Goal: Task Accomplishment & Management: Manage account settings

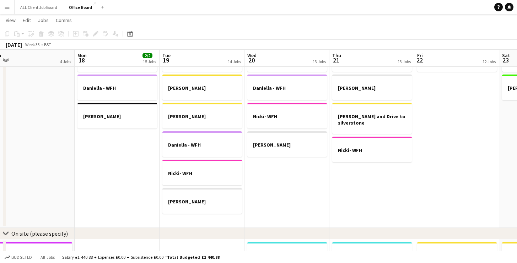
scroll to position [0, 265]
click at [352, 178] on app-date-cell "[PERSON_NAME] [PERSON_NAME] [PERSON_NAME] and Drive to silverstone Nicki- WFH" at bounding box center [371, 135] width 85 height 185
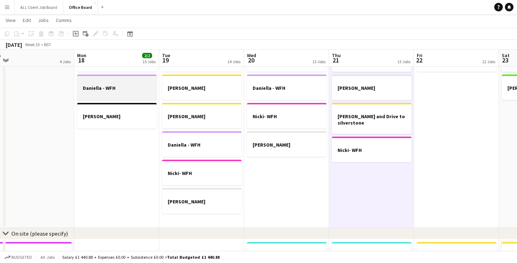
click at [124, 83] on div at bounding box center [117, 81] width 80 height 5
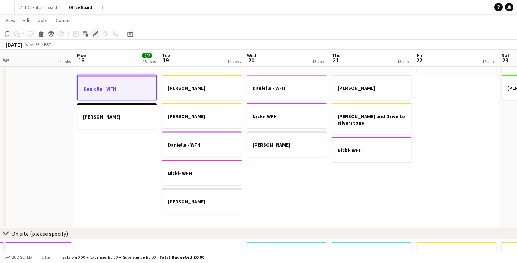
click at [97, 35] on icon "Edit" at bounding box center [96, 34] width 6 height 6
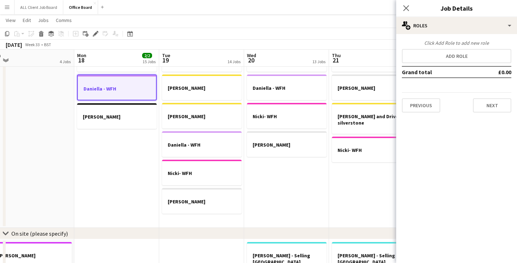
drag, startPoint x: 405, startPoint y: 8, endPoint x: 392, endPoint y: 13, distance: 13.8
click at [405, 8] on icon "Close pop-in" at bounding box center [406, 8] width 6 height 6
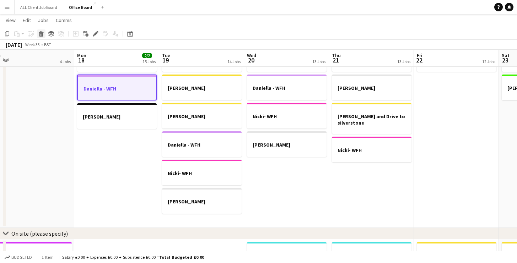
click at [43, 36] on icon "Delete" at bounding box center [41, 34] width 6 height 6
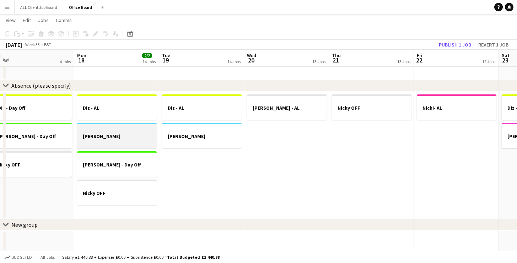
scroll to position [702, 0]
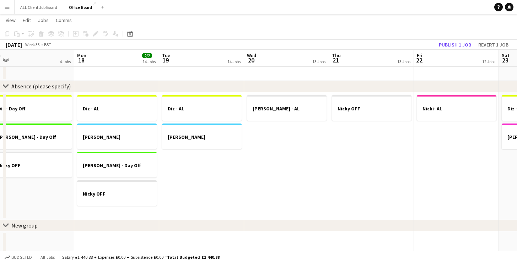
click at [140, 209] on app-date-cell "Diz - [PERSON_NAME] [PERSON_NAME] Off Nicky OFF" at bounding box center [116, 156] width 85 height 128
click at [77, 34] on icon "Add job" at bounding box center [76, 34] width 6 height 6
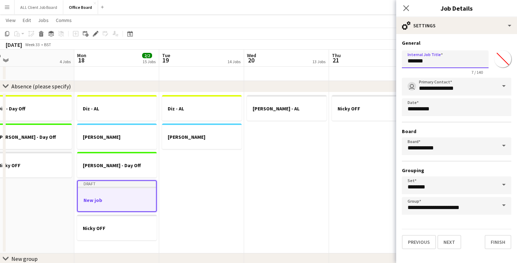
drag, startPoint x: 438, startPoint y: 66, endPoint x: 405, endPoint y: 69, distance: 33.1
click at [405, 69] on app-form-group "Internal Job Title ******* 7 / 140" at bounding box center [445, 62] width 87 height 24
drag, startPoint x: 428, startPoint y: 64, endPoint x: 396, endPoint y: 62, distance: 32.8
click at [396, 62] on form "**********" at bounding box center [456, 144] width 121 height 209
drag, startPoint x: 447, startPoint y: 63, endPoint x: 396, endPoint y: 60, distance: 51.2
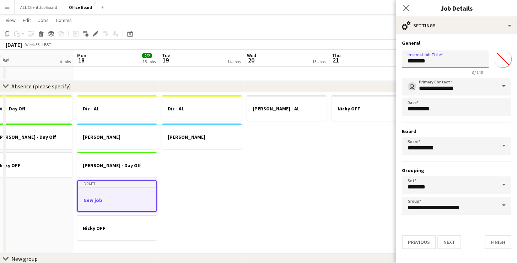
click at [396, 60] on form "**********" at bounding box center [456, 144] width 121 height 209
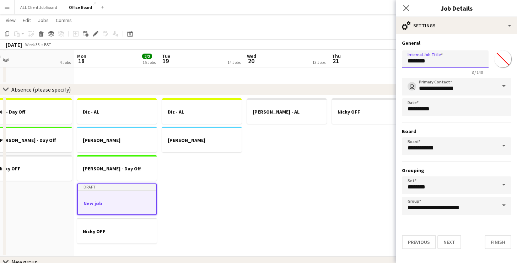
scroll to position [699, 0]
click at [458, 65] on input "********" at bounding box center [445, 59] width 87 height 18
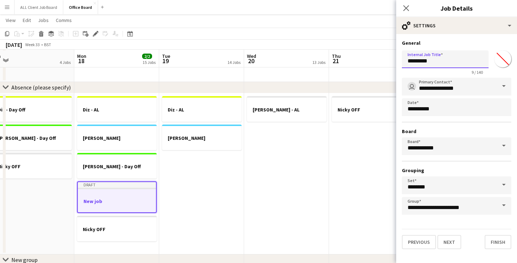
scroll to position [702, 0]
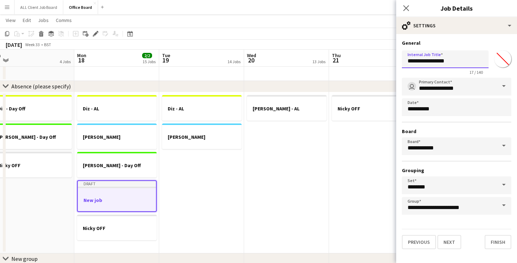
type input "**********"
click at [499, 58] on input "*******" at bounding box center [503, 59] width 26 height 26
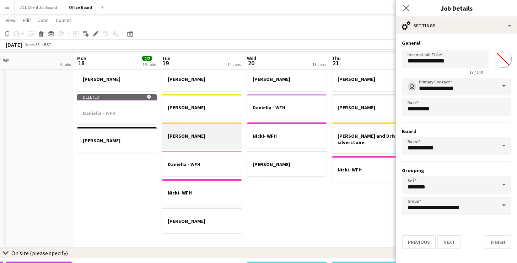
scroll to position [389, 0]
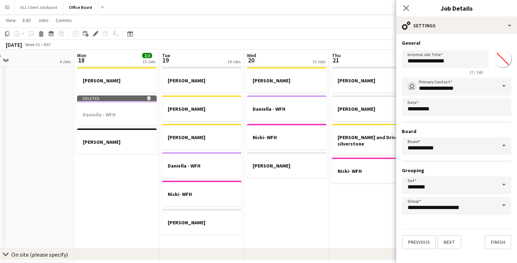
click at [506, 63] on input "*******" at bounding box center [503, 59] width 26 height 26
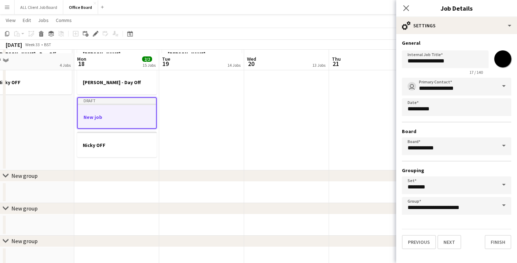
scroll to position [780, 0]
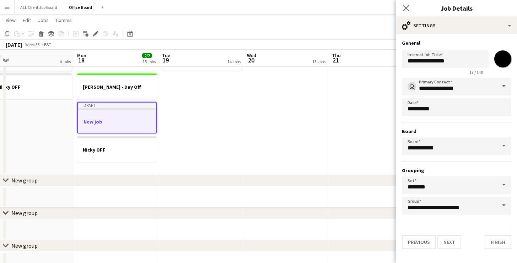
click at [501, 55] on input "*******" at bounding box center [503, 59] width 26 height 26
type input "*******"
click at [479, 39] on div "**********" at bounding box center [456, 144] width 121 height 221
click at [448, 245] on button "Next" at bounding box center [449, 242] width 24 height 14
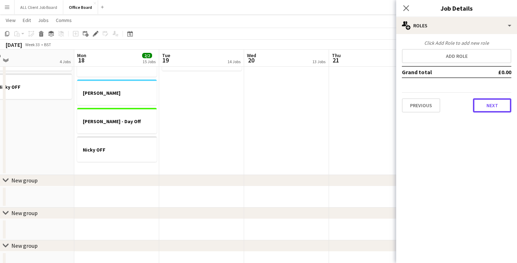
click at [497, 106] on button "Next" at bounding box center [492, 105] width 38 height 14
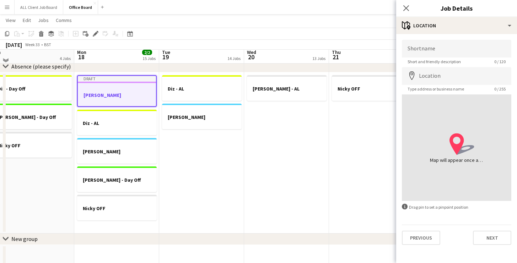
scroll to position [716, 0]
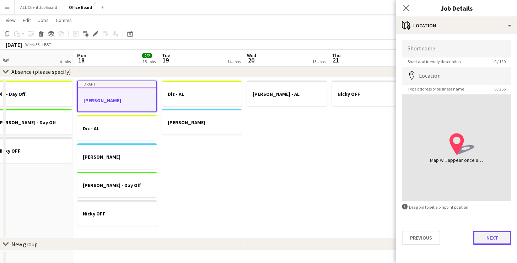
click at [493, 239] on button "Next" at bounding box center [492, 238] width 38 height 14
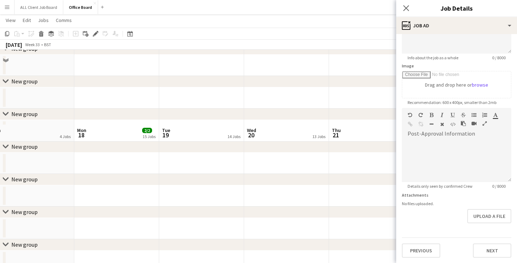
scroll to position [1085, 0]
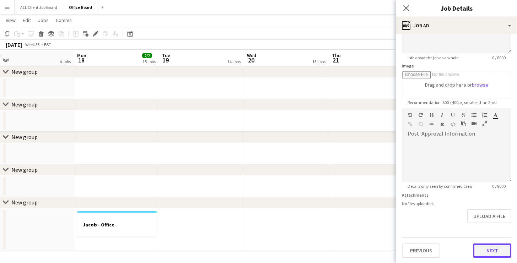
click at [502, 250] on button "Next" at bounding box center [492, 251] width 38 height 14
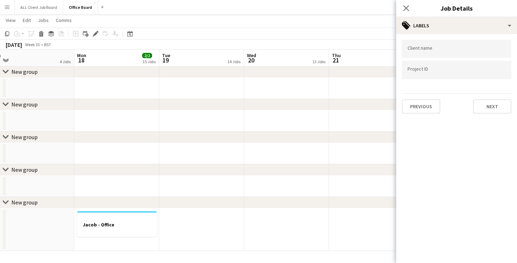
scroll to position [0, 0]
click at [491, 113] on div "Client name Project ID Previous Next" at bounding box center [456, 76] width 121 height 85
click at [491, 101] on button "Next" at bounding box center [492, 106] width 38 height 14
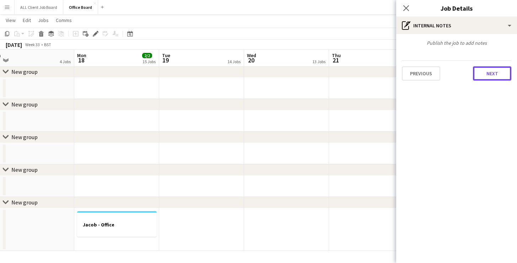
click at [486, 73] on button "Next" at bounding box center [492, 73] width 38 height 14
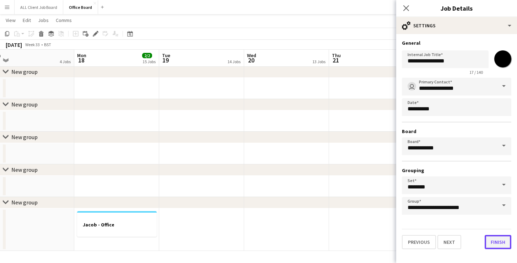
click at [500, 242] on button "Finish" at bounding box center [497, 242] width 27 height 14
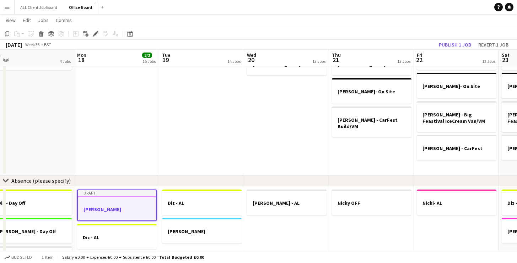
scroll to position [607, 0]
click at [280, 153] on app-date-cell "[PERSON_NAME] - Selling [GEOGRAPHIC_DATA]" at bounding box center [286, 108] width 85 height 133
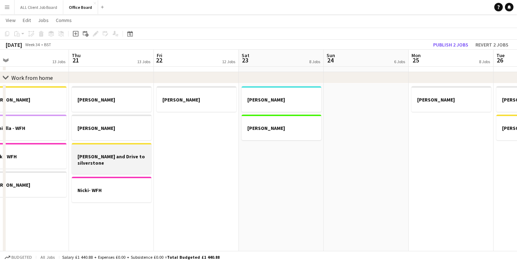
scroll to position [0, 200]
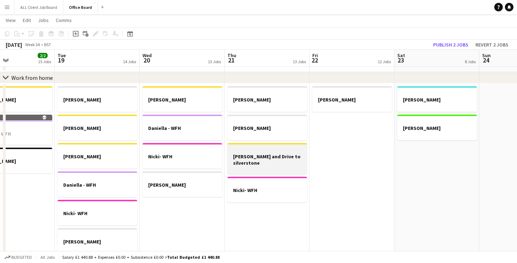
click at [262, 156] on h3 "[PERSON_NAME] and Drive to silverstone" at bounding box center [267, 159] width 80 height 13
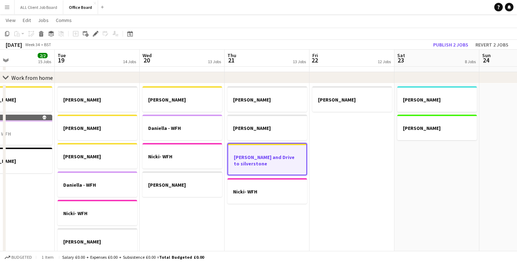
click at [279, 238] on app-date-cell "[PERSON_NAME] [PERSON_NAME] [PERSON_NAME] and Drive to silverstone Nicki- WFH" at bounding box center [266, 175] width 85 height 185
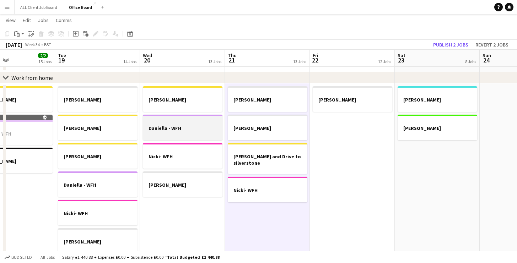
click at [209, 128] on h3 "Daniella - WFH" at bounding box center [183, 128] width 80 height 6
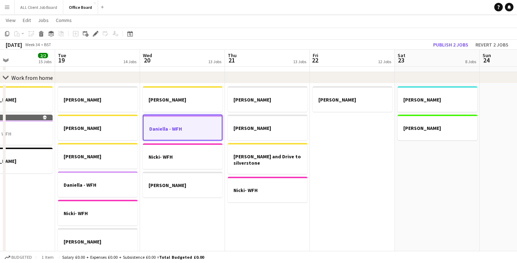
click at [276, 225] on app-date-cell "[PERSON_NAME] [PERSON_NAME] [PERSON_NAME] and Drive to silverstone Nicki- WFH" at bounding box center [267, 175] width 85 height 185
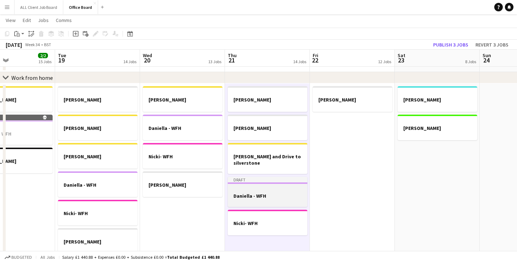
click at [267, 197] on h3 "Daniella - WFH" at bounding box center [268, 196] width 80 height 6
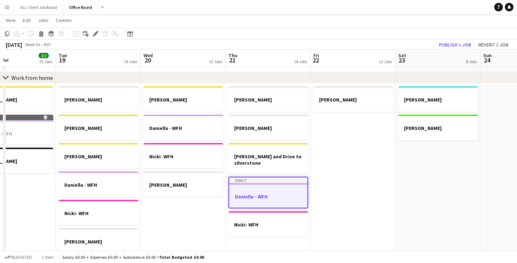
click at [267, 197] on h3 "Daniella - WFH" at bounding box center [268, 196] width 78 height 6
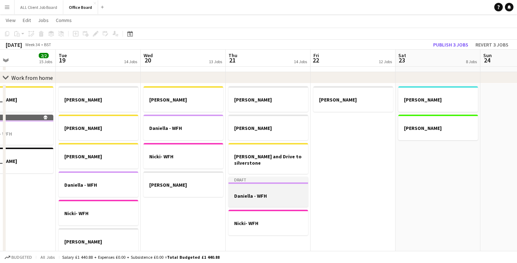
click at [267, 197] on h3 "Daniella - WFH" at bounding box center [268, 196] width 80 height 6
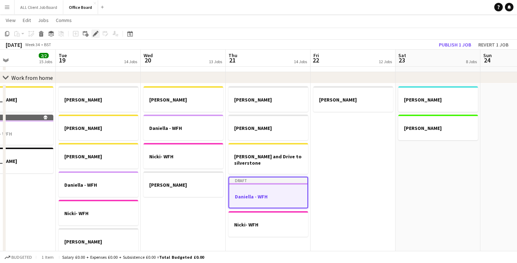
click at [97, 33] on icon at bounding box center [95, 34] width 4 height 4
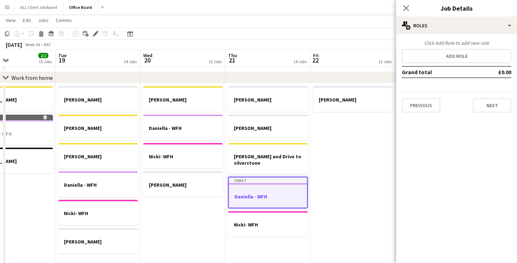
click at [273, 196] on h3 "Daniella - WFH" at bounding box center [268, 196] width 78 height 6
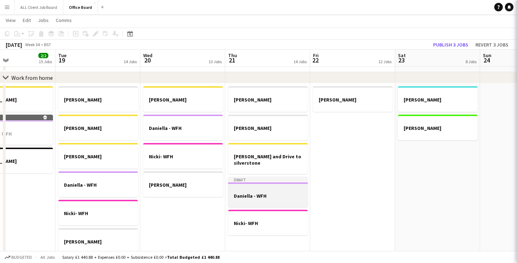
click at [271, 197] on h3 "Daniella - WFH" at bounding box center [268, 196] width 80 height 6
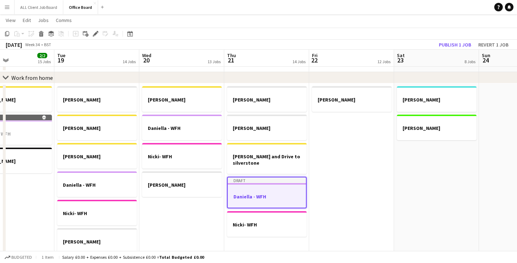
click at [271, 197] on h3 "Daniella - WFH" at bounding box center [267, 196] width 78 height 6
click at [271, 198] on h3 "Daniella - WFH" at bounding box center [267, 196] width 78 height 6
click at [51, 35] on icon at bounding box center [51, 34] width 6 height 2
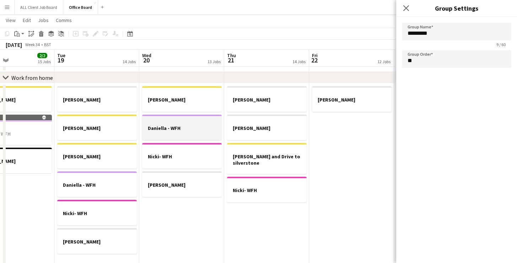
click at [172, 125] on app-job-card "Daniella - WFH" at bounding box center [182, 128] width 80 height 26
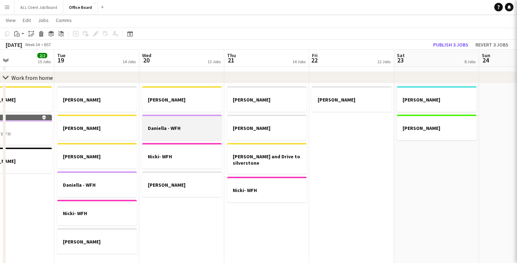
click at [172, 124] on div at bounding box center [182, 121] width 80 height 5
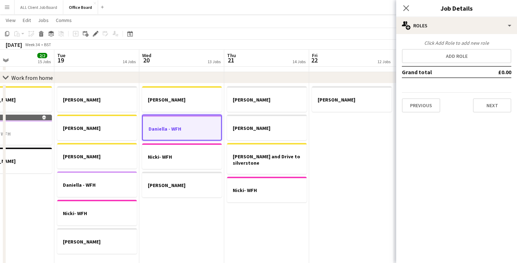
scroll to position [0, 201]
click at [173, 124] on div at bounding box center [181, 122] width 78 height 5
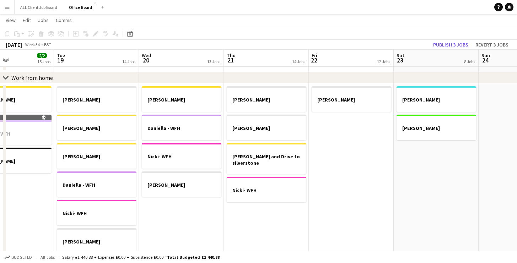
scroll to position [0, 203]
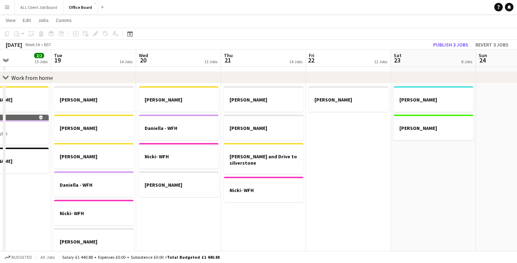
click at [252, 227] on app-date-cell "[PERSON_NAME] [PERSON_NAME] [PERSON_NAME] and Drive to silverstone Nicki- WFH" at bounding box center [263, 175] width 85 height 185
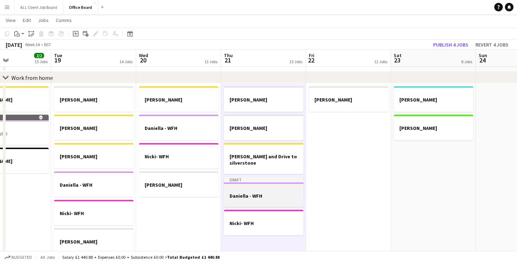
click at [256, 200] on div at bounding box center [264, 202] width 80 height 6
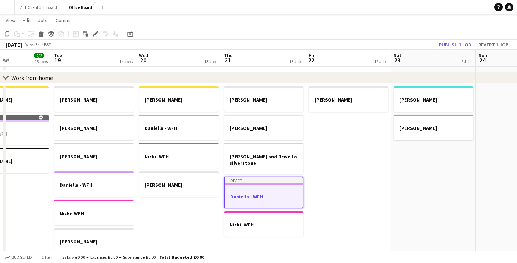
click at [263, 196] on h3 "Daniella - WFH" at bounding box center [263, 196] width 78 height 6
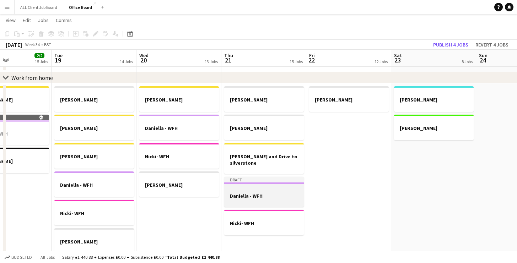
click at [263, 196] on h3 "Daniella - WFH" at bounding box center [264, 196] width 80 height 6
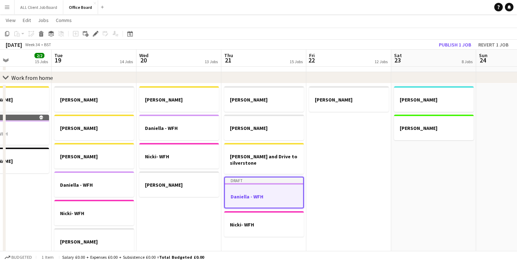
click at [263, 196] on h3 "Daniella - WFH" at bounding box center [264, 196] width 78 height 6
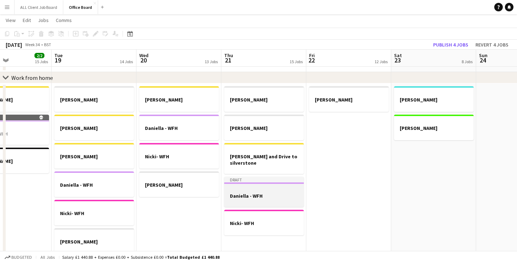
scroll to position [0, 203]
click at [231, 192] on app-job-card "Draft Daniella - WFH" at bounding box center [264, 192] width 80 height 30
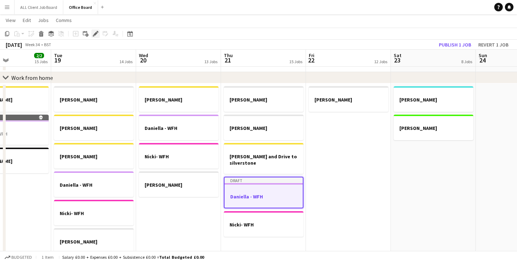
click at [97, 31] on icon "Edit" at bounding box center [96, 34] width 6 height 6
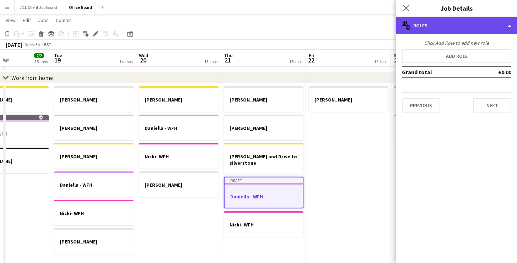
click at [422, 33] on div "multiple-users-add Roles" at bounding box center [456, 25] width 121 height 17
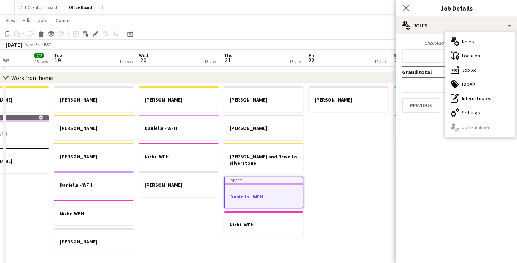
click at [432, 136] on mat-expansion-panel "pencil3 General details Click Add Role to add new role Add role Grand total £0.…" at bounding box center [456, 148] width 121 height 229
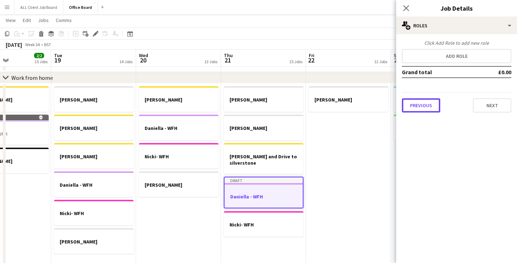
click at [426, 110] on button "Previous" at bounding box center [421, 105] width 38 height 14
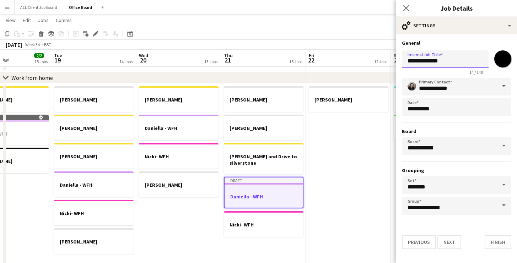
drag, startPoint x: 444, startPoint y: 60, endPoint x: 432, endPoint y: 62, distance: 12.3
click at [432, 62] on input "**********" at bounding box center [445, 59] width 87 height 18
click at [456, 59] on input "**********" at bounding box center [445, 59] width 87 height 18
type input "**********"
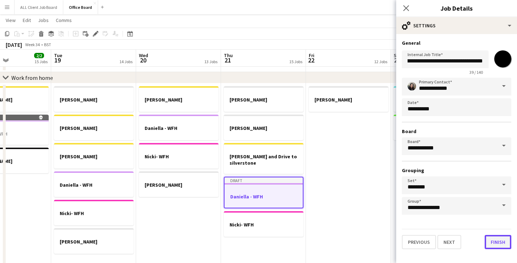
scroll to position [0, 0]
click at [492, 241] on button "Finish" at bounding box center [497, 242] width 27 height 14
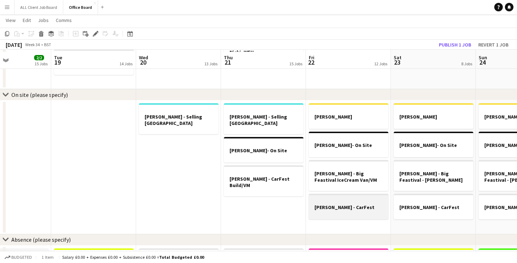
scroll to position [548, 0]
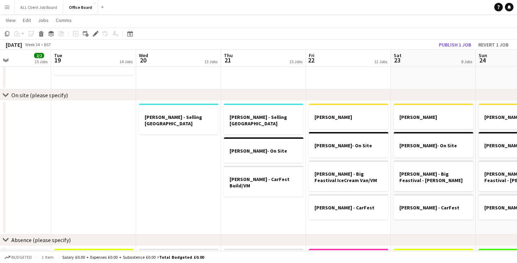
click at [338, 228] on app-date-cell "[PERSON_NAME] - [PERSON_NAME]- On Site [PERSON_NAME] - Big Feastival IceCream V…" at bounding box center [348, 167] width 85 height 133
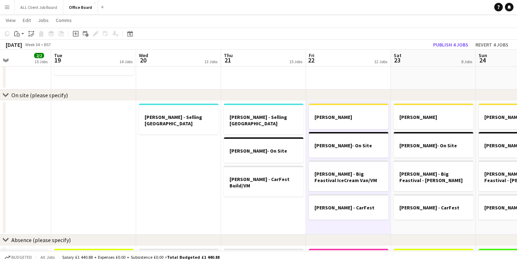
scroll to position [0, 203]
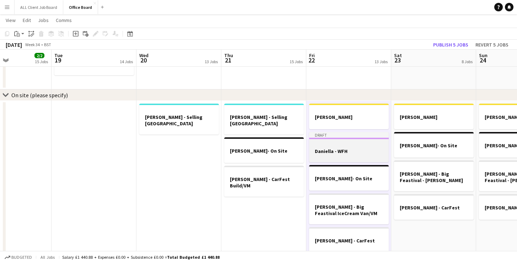
click at [327, 146] on div at bounding box center [349, 144] width 80 height 5
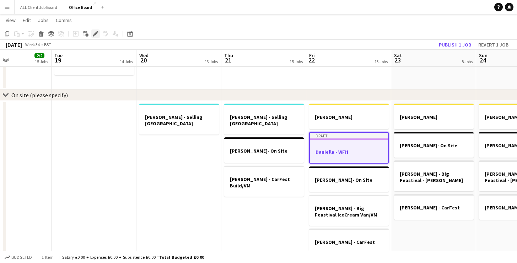
click at [95, 32] on icon "Edit" at bounding box center [96, 34] width 6 height 6
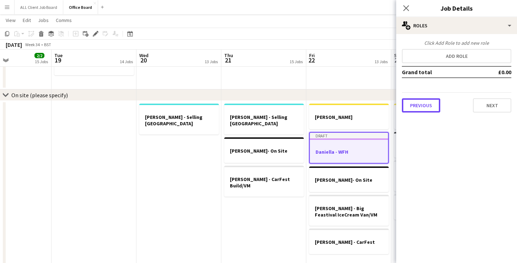
drag, startPoint x: 419, startPoint y: 109, endPoint x: 425, endPoint y: 104, distance: 7.0
click at [420, 108] on button "Previous" at bounding box center [421, 105] width 38 height 14
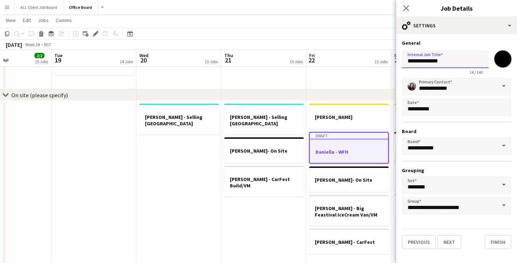
drag, startPoint x: 445, startPoint y: 66, endPoint x: 432, endPoint y: 63, distance: 13.0
click at [432, 64] on input "**********" at bounding box center [445, 59] width 87 height 18
type input "**********"
click at [489, 240] on button "Finish" at bounding box center [497, 242] width 27 height 14
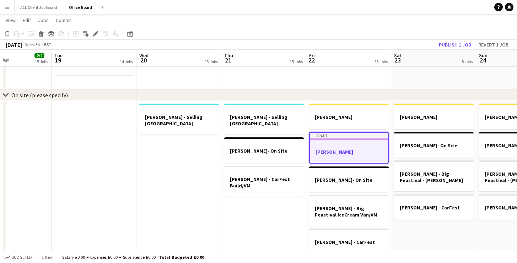
click at [332, 148] on app-job-card "Draft [PERSON_NAME]" at bounding box center [349, 148] width 80 height 32
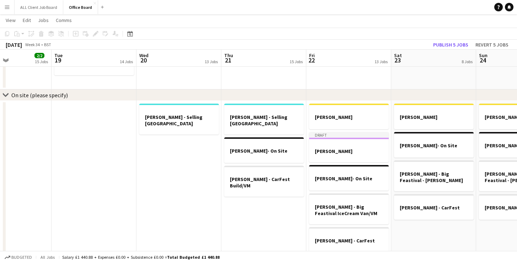
click at [427, 223] on app-date-cell "[PERSON_NAME] - [PERSON_NAME]- On Site [PERSON_NAME] - Big Feastival - [PERSON_…" at bounding box center [433, 184] width 85 height 167
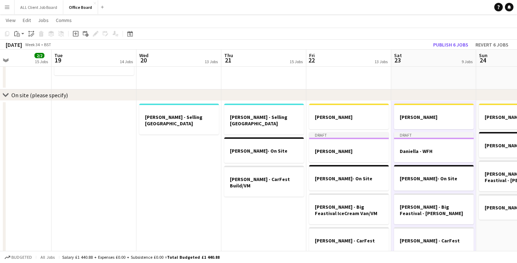
click at [485, 227] on app-date-cell "[PERSON_NAME] - [PERSON_NAME]- On Site [PERSON_NAME] - Big Feastival - [PERSON_…" at bounding box center [518, 184] width 85 height 167
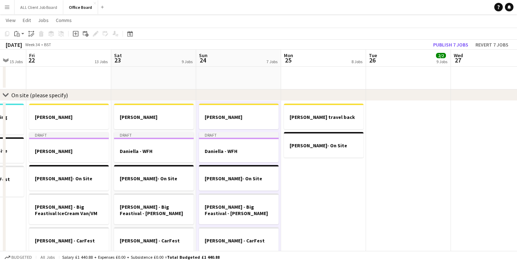
scroll to position [0, 317]
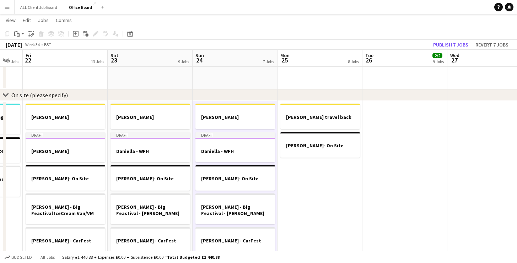
click at [332, 175] on app-date-cell "[PERSON_NAME] travel back [PERSON_NAME]- On Site" at bounding box center [319, 184] width 85 height 167
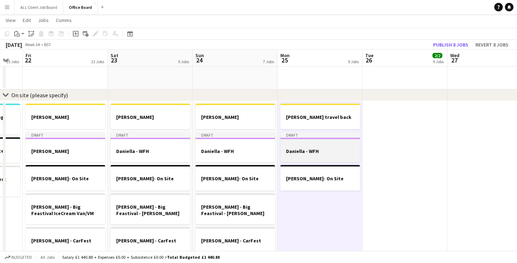
click at [336, 157] on div at bounding box center [320, 157] width 80 height 6
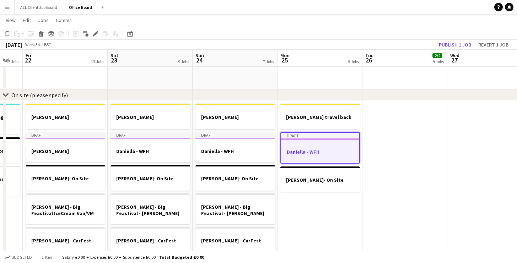
click at [336, 157] on div at bounding box center [320, 158] width 78 height 6
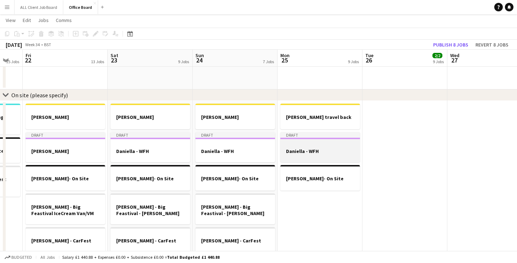
click at [336, 157] on div at bounding box center [320, 157] width 80 height 6
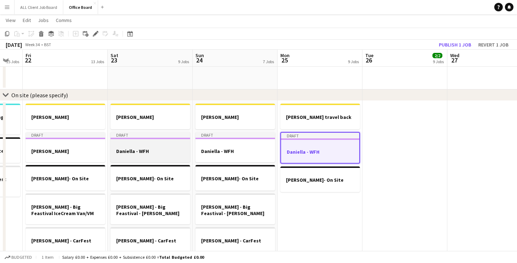
click at [154, 149] on h3 "Daniella - WFH" at bounding box center [150, 151] width 80 height 6
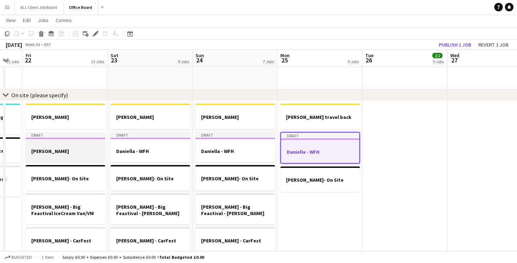
scroll to position [0, 317]
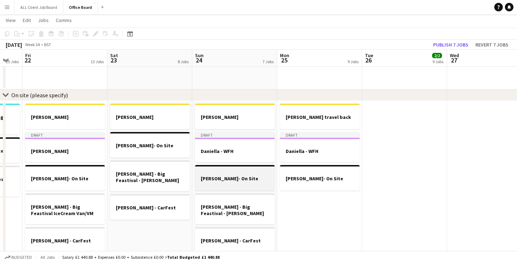
drag, startPoint x: 214, startPoint y: 153, endPoint x: 220, endPoint y: 153, distance: 6.4
click at [214, 153] on h3 "Daniella - WFH" at bounding box center [235, 151] width 80 height 6
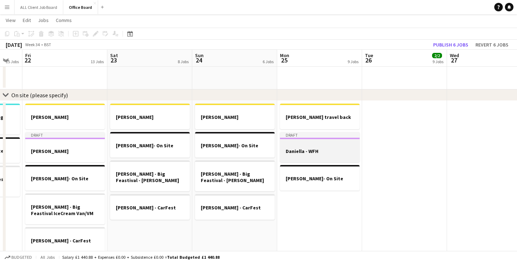
click at [324, 143] on div at bounding box center [320, 144] width 80 height 5
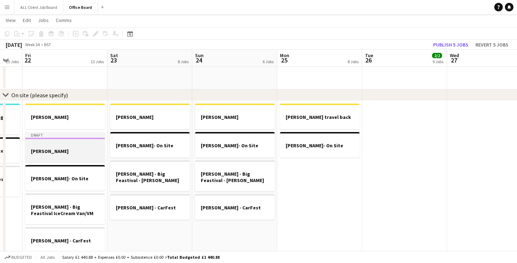
click at [85, 156] on div at bounding box center [65, 157] width 80 height 6
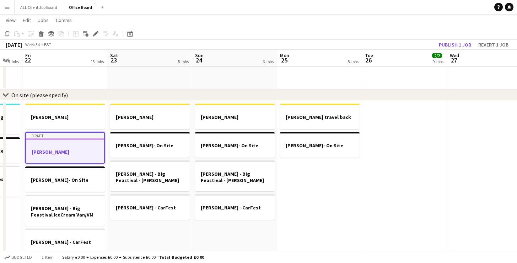
scroll to position [0, 317]
click at [10, 33] on div "Copy" at bounding box center [7, 33] width 9 height 9
click at [158, 233] on app-date-cell "[PERSON_NAME] - [PERSON_NAME]- On Site [PERSON_NAME] - Big Feastival - [PERSON_…" at bounding box center [150, 184] width 85 height 167
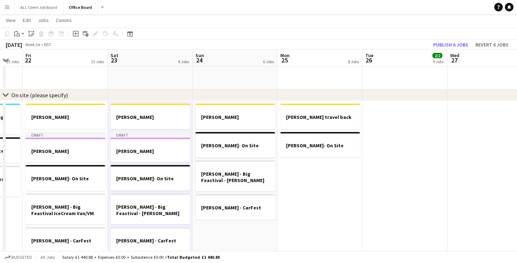
click at [232, 233] on app-date-cell "[PERSON_NAME] - [PERSON_NAME]- On Site [PERSON_NAME] - Big Feastival - [PERSON_…" at bounding box center [234, 188] width 85 height 174
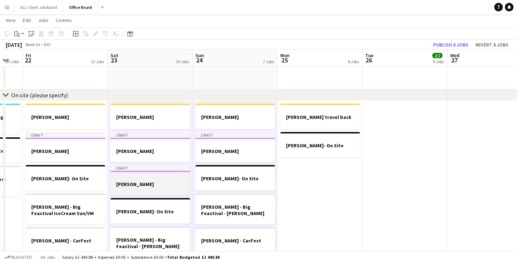
click at [149, 182] on h3 "[PERSON_NAME]" at bounding box center [150, 184] width 80 height 6
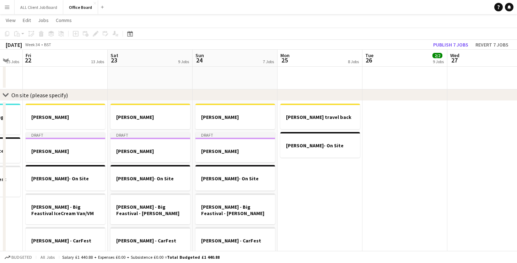
click at [313, 206] on app-date-cell "[PERSON_NAME] travel back [PERSON_NAME]- On Site" at bounding box center [319, 188] width 85 height 174
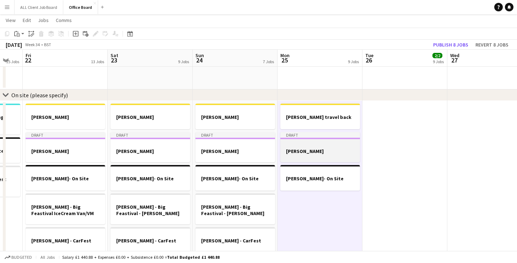
click at [318, 157] on div at bounding box center [320, 157] width 80 height 6
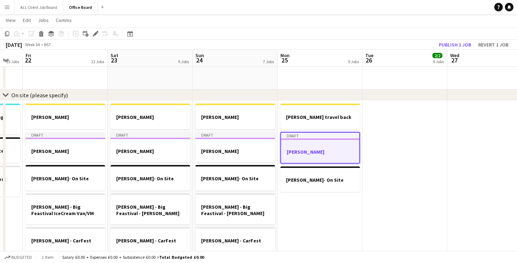
click at [318, 157] on div at bounding box center [320, 158] width 78 height 6
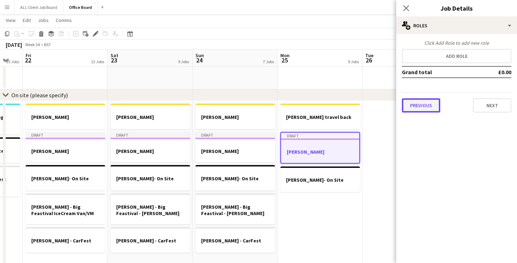
click at [423, 105] on button "Previous" at bounding box center [421, 105] width 38 height 14
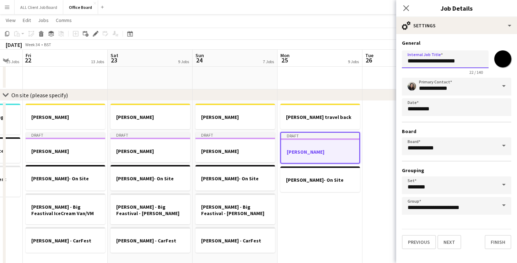
click at [460, 61] on input "**********" at bounding box center [445, 59] width 87 height 18
drag, startPoint x: 464, startPoint y: 62, endPoint x: 475, endPoint y: 56, distance: 13.0
click at [466, 62] on input "**********" at bounding box center [445, 59] width 87 height 18
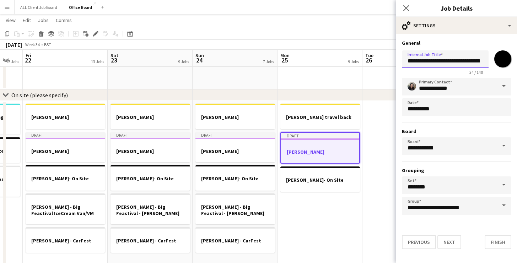
drag, startPoint x: 482, startPoint y: 63, endPoint x: 506, endPoint y: 76, distance: 27.2
click at [497, 65] on div "**********" at bounding box center [456, 61] width 109 height 27
type input "**********"
click at [500, 244] on button "Finish" at bounding box center [497, 242] width 27 height 14
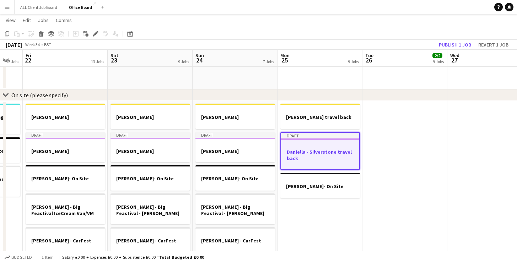
click at [376, 158] on app-date-cell at bounding box center [404, 188] width 85 height 174
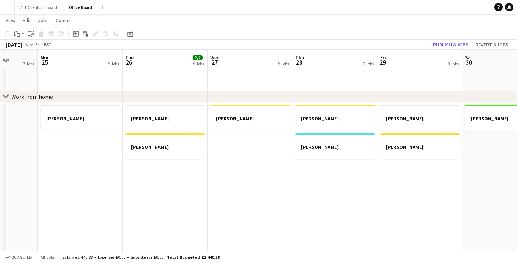
scroll to position [350, 0]
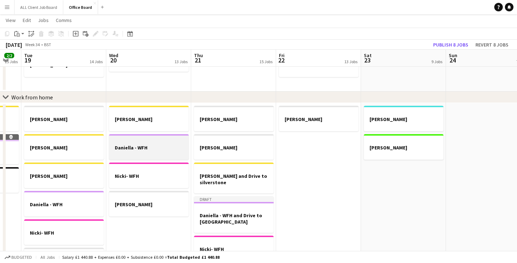
click at [175, 148] on h3 "Daniella - WFH" at bounding box center [149, 148] width 80 height 6
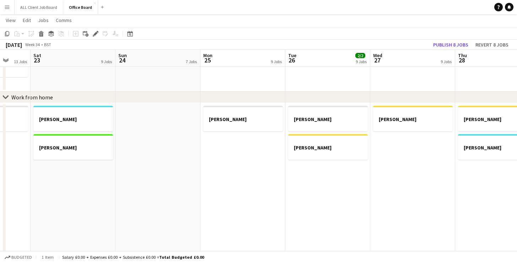
scroll to position [0, 341]
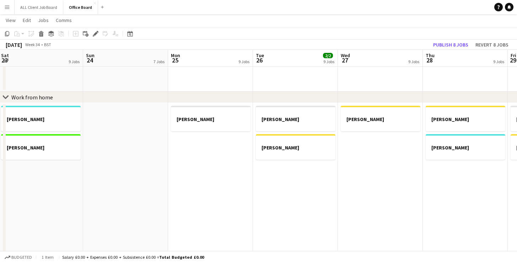
click at [321, 174] on app-date-cell "[PERSON_NAME] [PERSON_NAME]" at bounding box center [295, 195] width 85 height 185
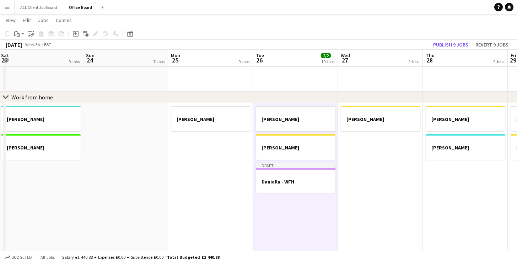
click at [378, 166] on app-date-cell "[PERSON_NAME]" at bounding box center [380, 195] width 85 height 185
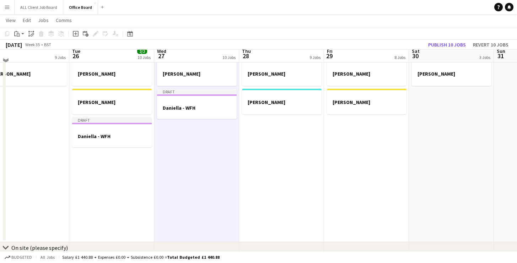
scroll to position [377, 0]
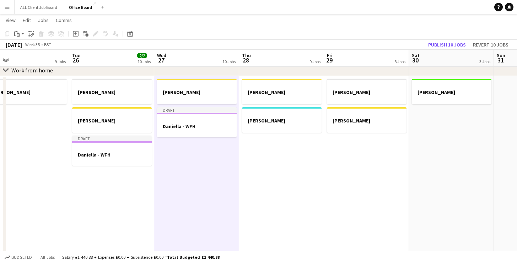
click at [307, 161] on app-date-cell "[PERSON_NAME] - WFH [PERSON_NAME]" at bounding box center [281, 168] width 85 height 185
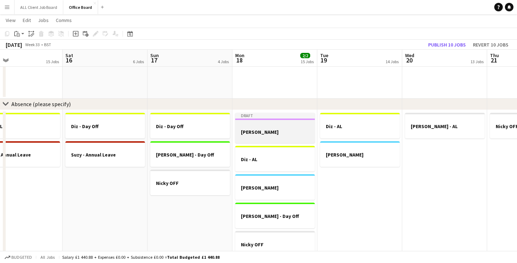
scroll to position [0, 287]
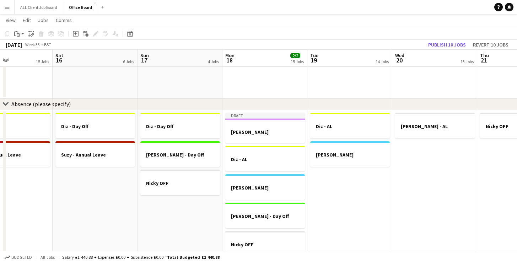
click at [290, 112] on app-date-cell "Draft [PERSON_NAME] Day Diz - [PERSON_NAME] [PERSON_NAME] - Day Off [PERSON_NAM…" at bounding box center [264, 190] width 85 height 161
click at [338, 176] on app-date-cell "Diz - [PERSON_NAME]" at bounding box center [349, 190] width 85 height 161
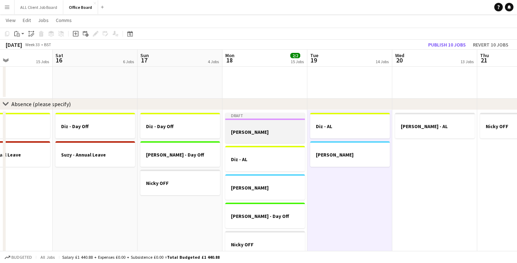
click at [291, 132] on h3 "[PERSON_NAME]" at bounding box center [265, 132] width 80 height 6
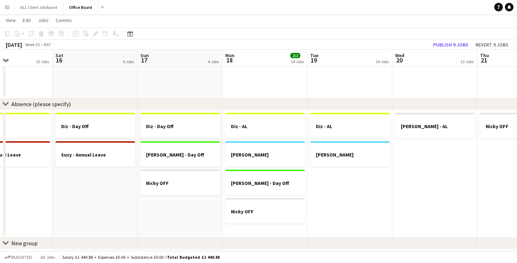
click at [289, 235] on app-date-cell "Diz - [PERSON_NAME] [PERSON_NAME] Off Nicky OFF" at bounding box center [264, 174] width 85 height 128
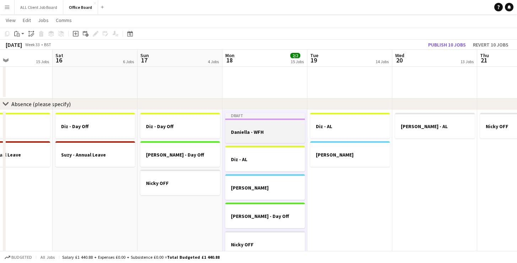
click at [281, 136] on div at bounding box center [265, 138] width 80 height 6
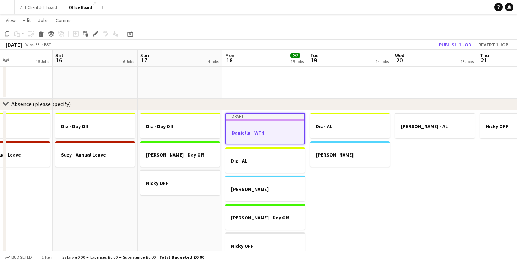
click at [281, 136] on div at bounding box center [265, 139] width 78 height 6
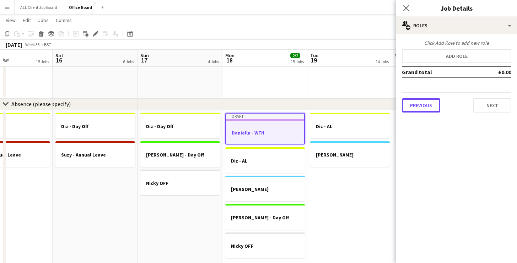
drag, startPoint x: 429, startPoint y: 106, endPoint x: 440, endPoint y: 87, distance: 21.9
click at [429, 106] on button "Previous" at bounding box center [421, 105] width 38 height 14
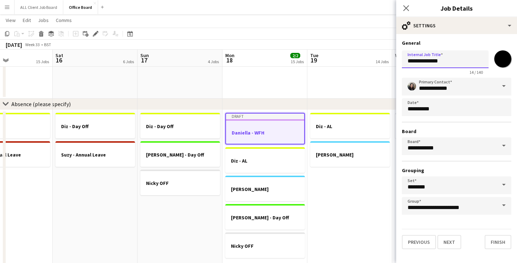
drag, startPoint x: 450, startPoint y: 64, endPoint x: 430, endPoint y: 63, distance: 20.3
click at [430, 63] on input "**********" at bounding box center [445, 59] width 87 height 18
type input "**********"
click at [501, 236] on button "Finish" at bounding box center [497, 242] width 27 height 14
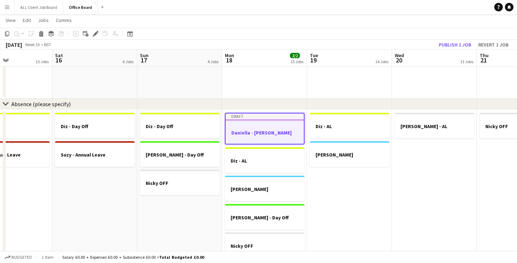
click at [426, 210] on app-date-cell "[PERSON_NAME] - AL" at bounding box center [434, 190] width 85 height 161
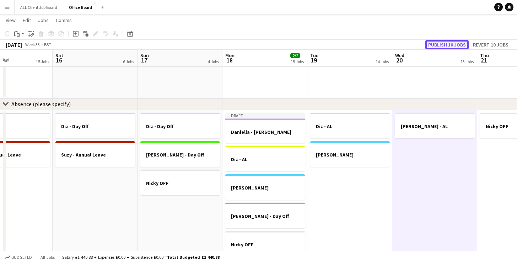
click at [449, 41] on button "Publish 10 jobs" at bounding box center [446, 44] width 43 height 9
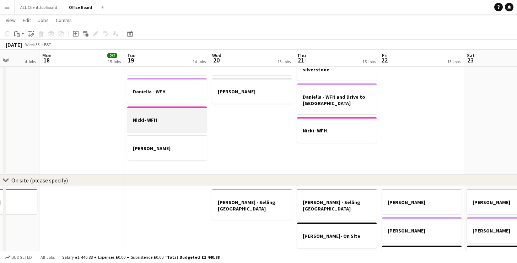
scroll to position [0, 303]
